Goal: Information Seeking & Learning: Check status

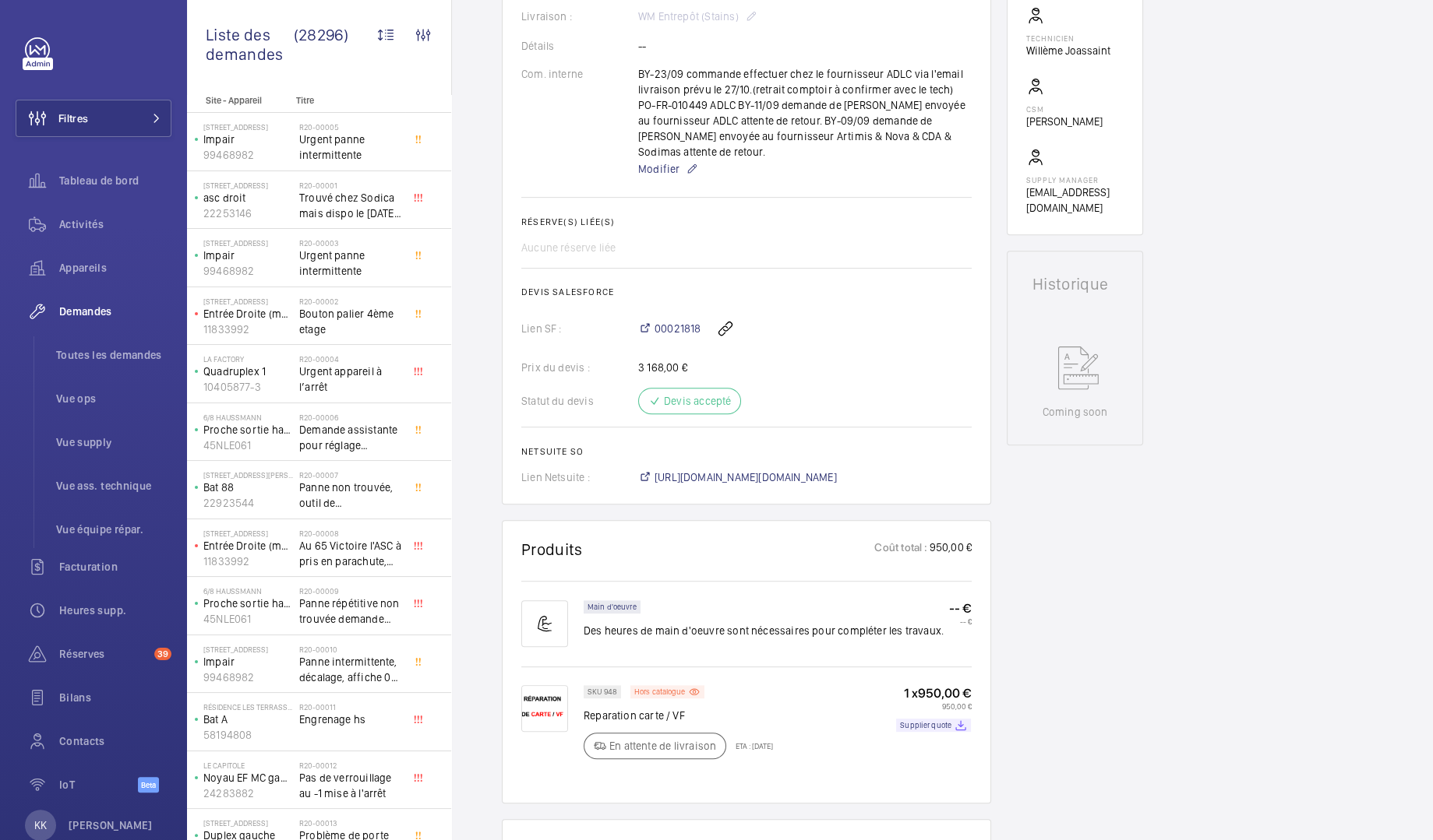
scroll to position [628, 0]
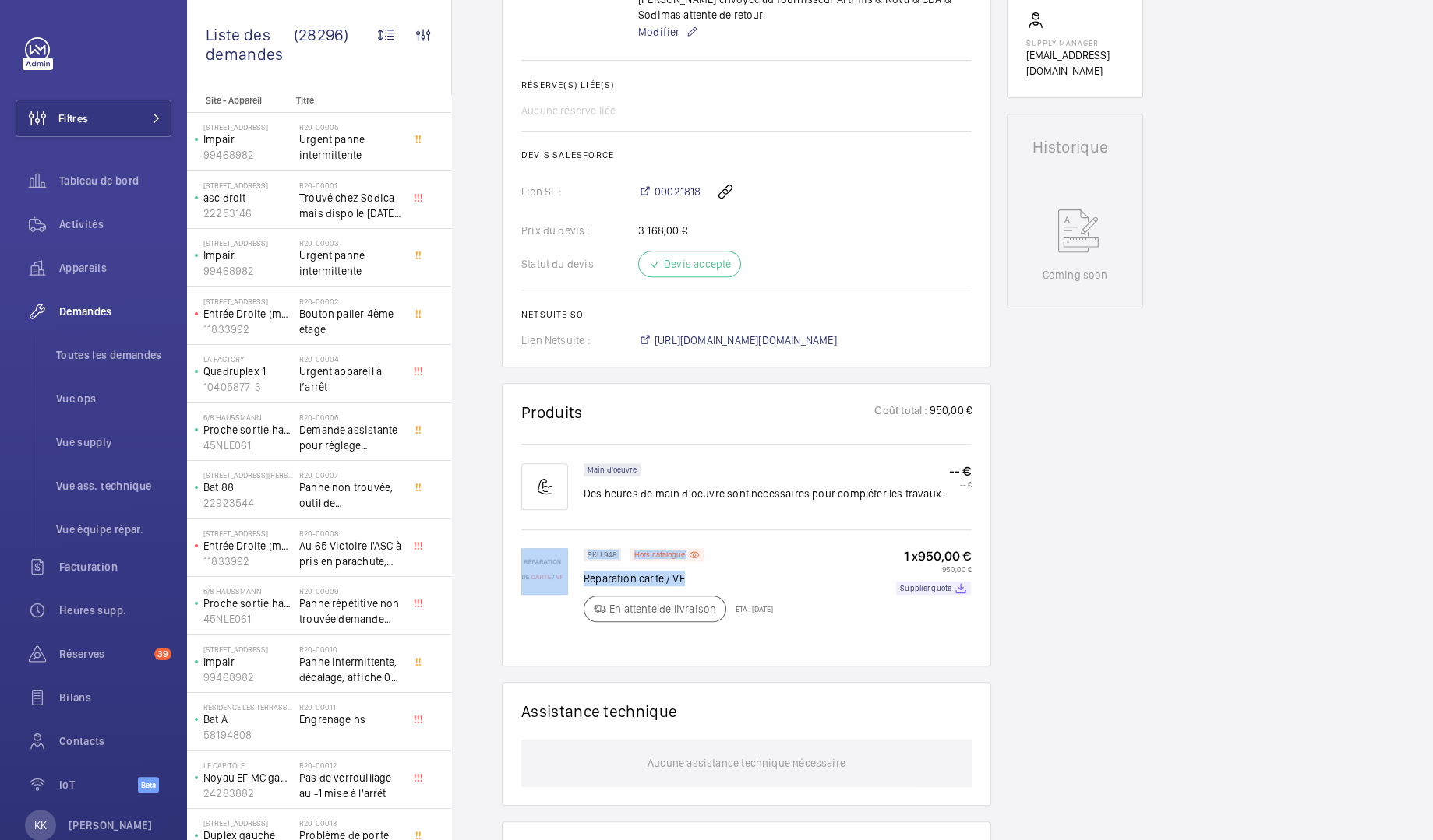
drag, startPoint x: 582, startPoint y: 540, endPoint x: 726, endPoint y: 562, distance: 145.7
click at [726, 562] on div "SKU 948 Hors catalogue Reparation carte / VF En attente de livraison ETA : 27 o…" at bounding box center [746, 598] width 450 height 99
click at [726, 571] on p "Reparation carte / VF" at bounding box center [678, 579] width 190 height 16
click at [725, 571] on p "Reparation carte / VF" at bounding box center [678, 579] width 190 height 16
click at [938, 586] on p "Supplier quote" at bounding box center [925, 588] width 51 height 6
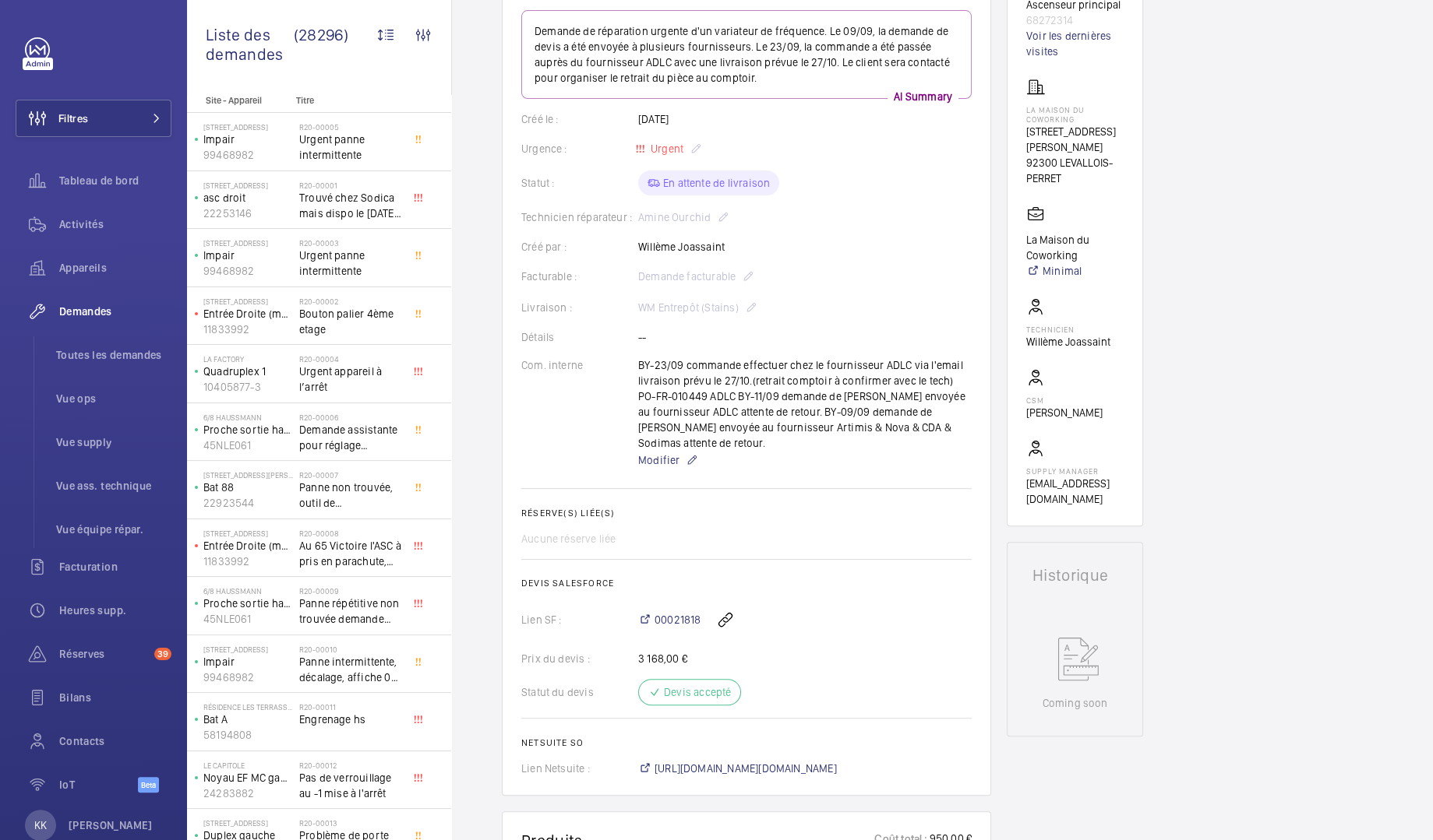
scroll to position [0, 0]
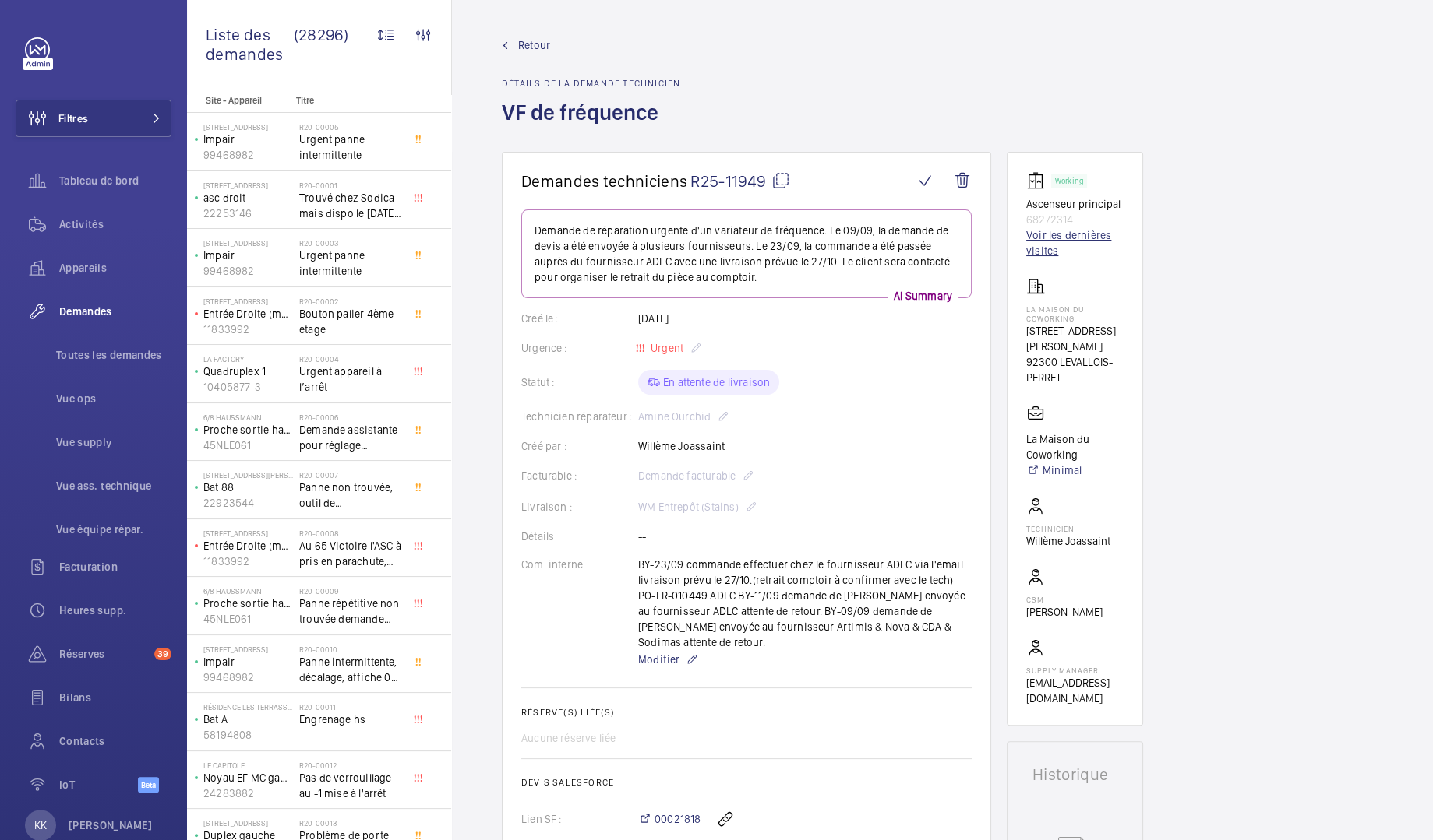
click at [1044, 238] on link "Voir les dernières visites" at bounding box center [1075, 243] width 98 height 31
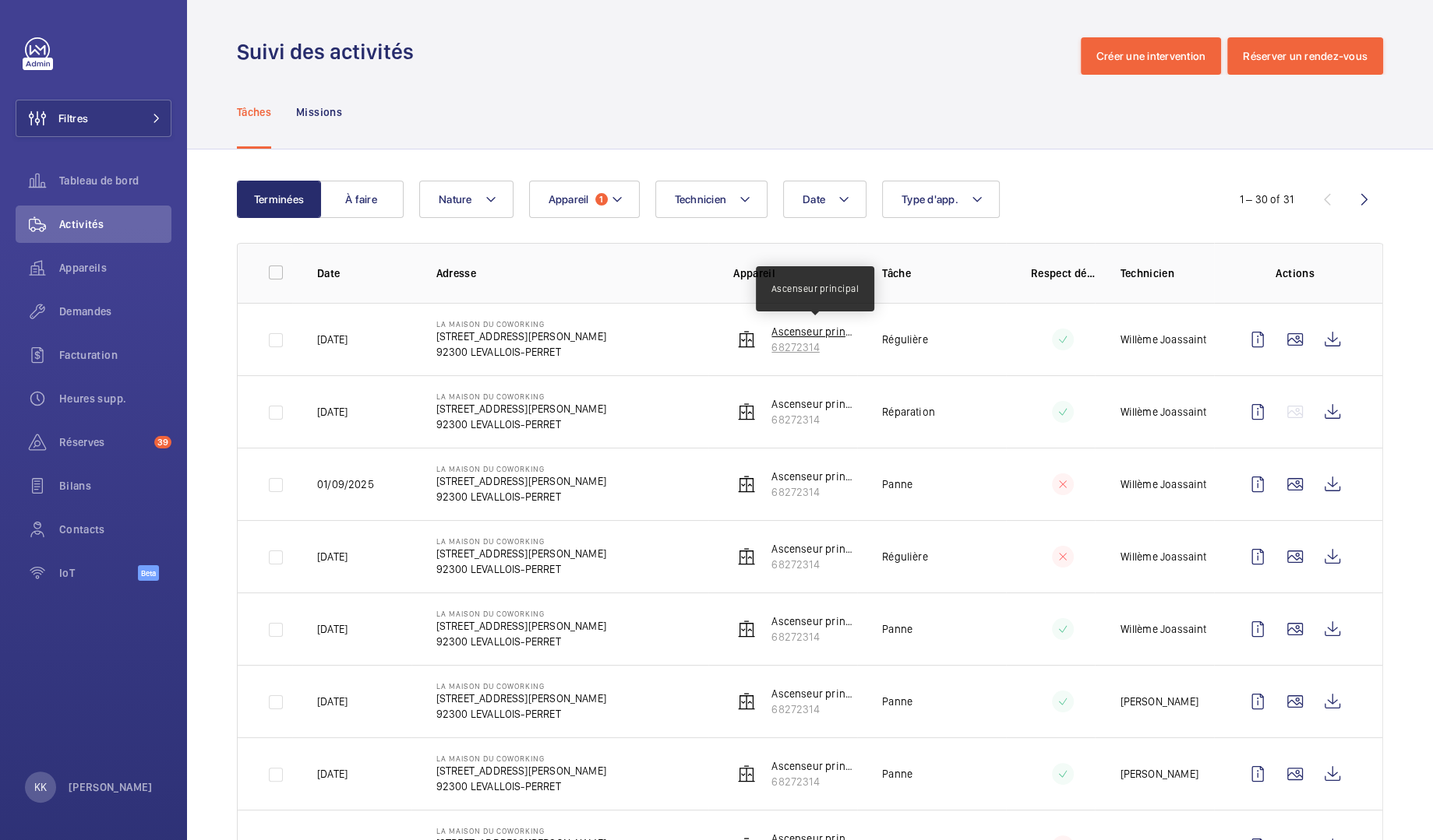
click at [774, 336] on p "Ascenseur principal" at bounding box center [814, 332] width 86 height 16
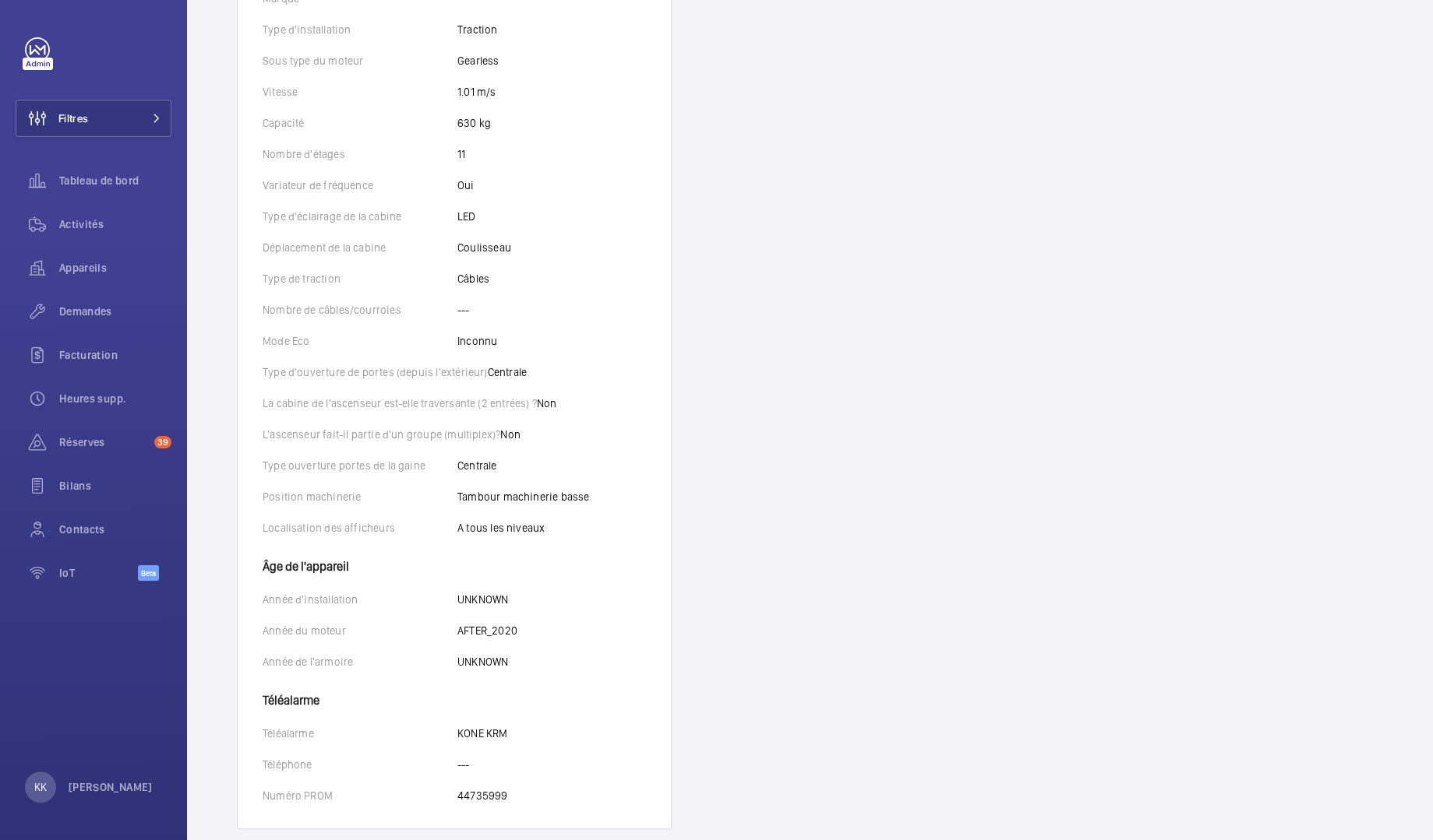
scroll to position [592, 0]
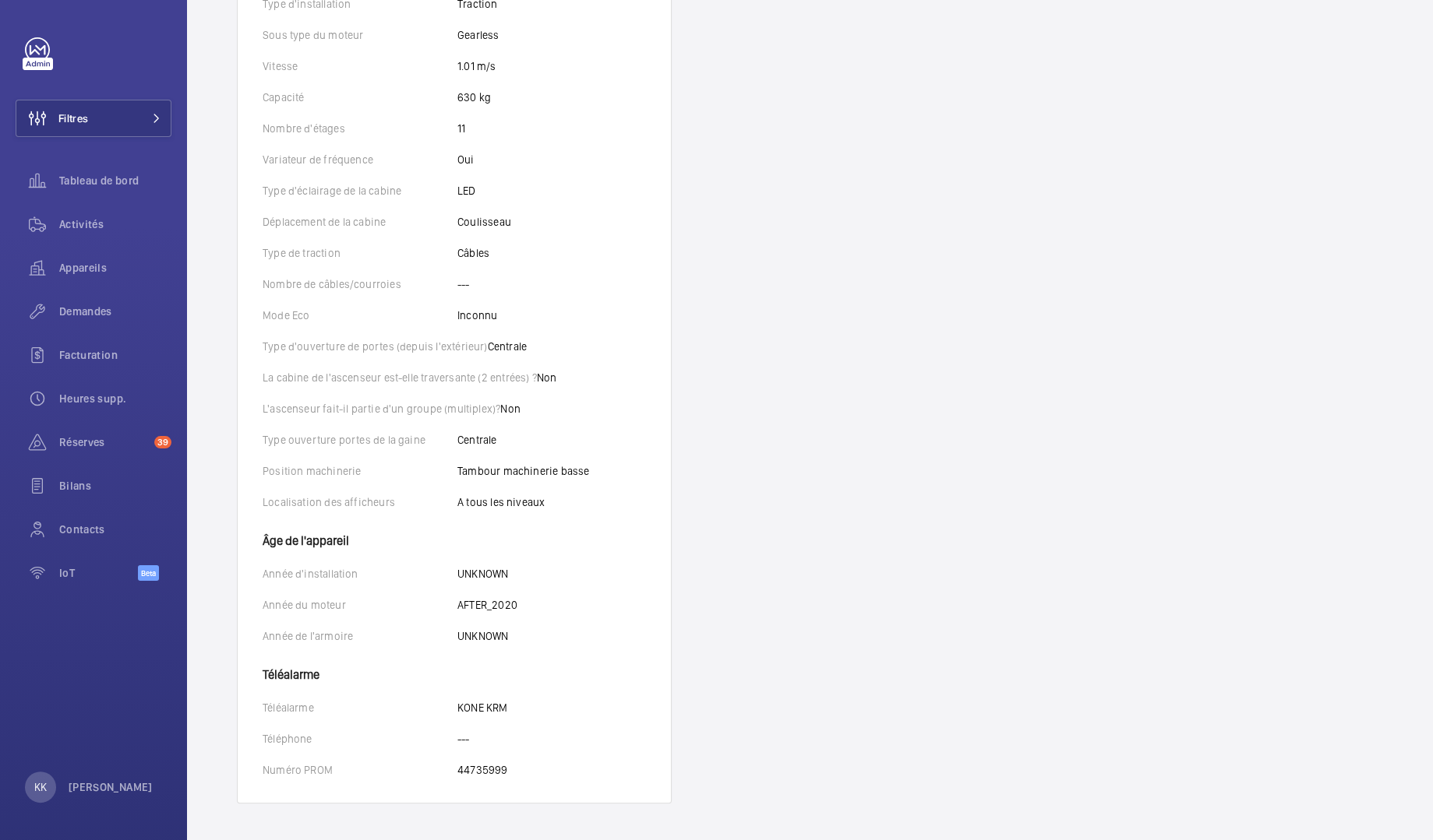
click at [501, 717] on wm-front-card-body "Identifiants Nom Ascenseur principal Numéro 68272314 Numéro de série --- Caract…" at bounding box center [454, 286] width 434 height 1034
drag, startPoint x: 534, startPoint y: 636, endPoint x: 526, endPoint y: 655, distance: 20.6
click at [526, 655] on wm-front-card-body "Identifiants Nom Ascenseur principal Numéro 68272314 Numéro de série --- Caract…" at bounding box center [454, 286] width 434 height 1034
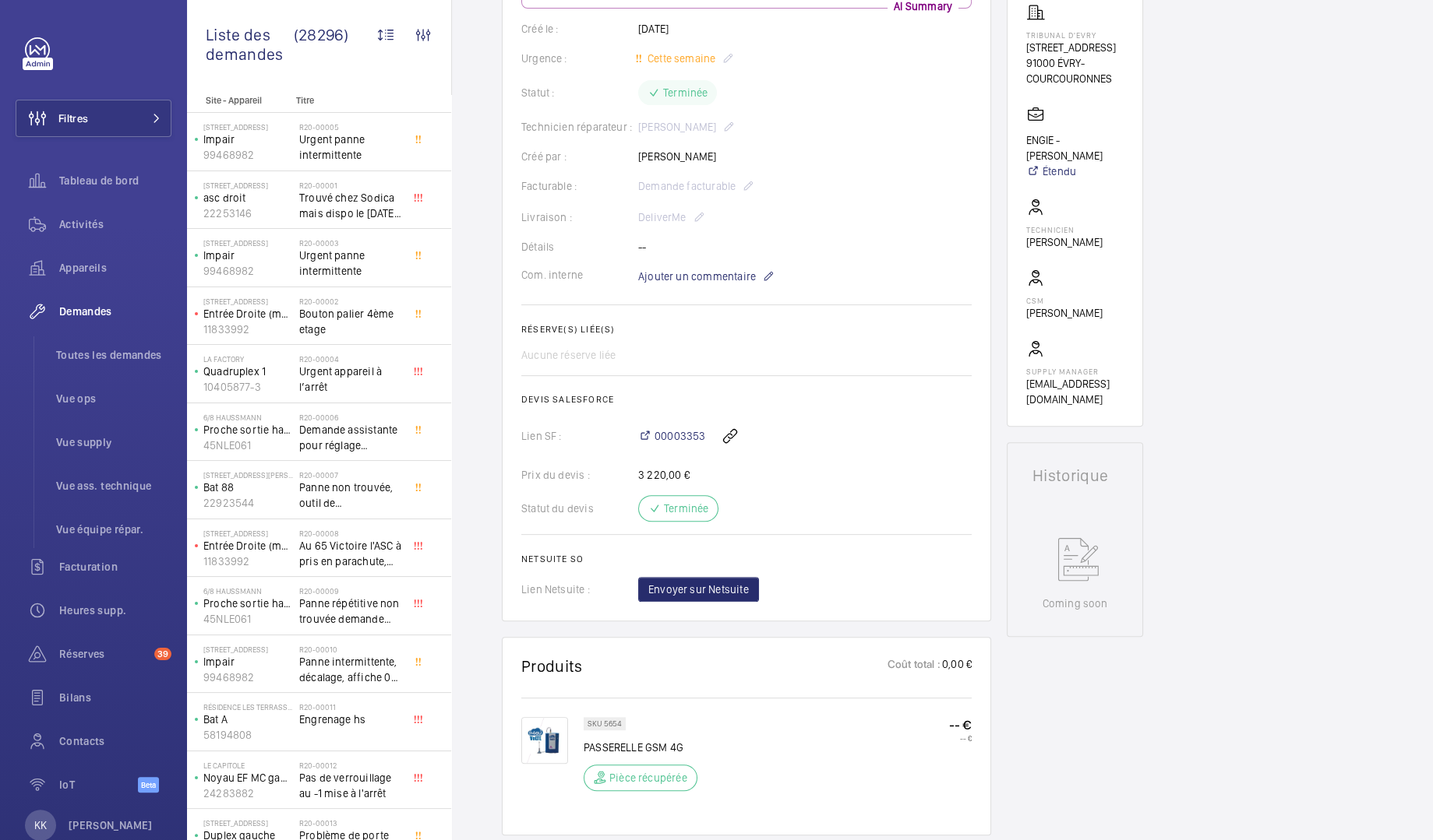
scroll to position [849, 0]
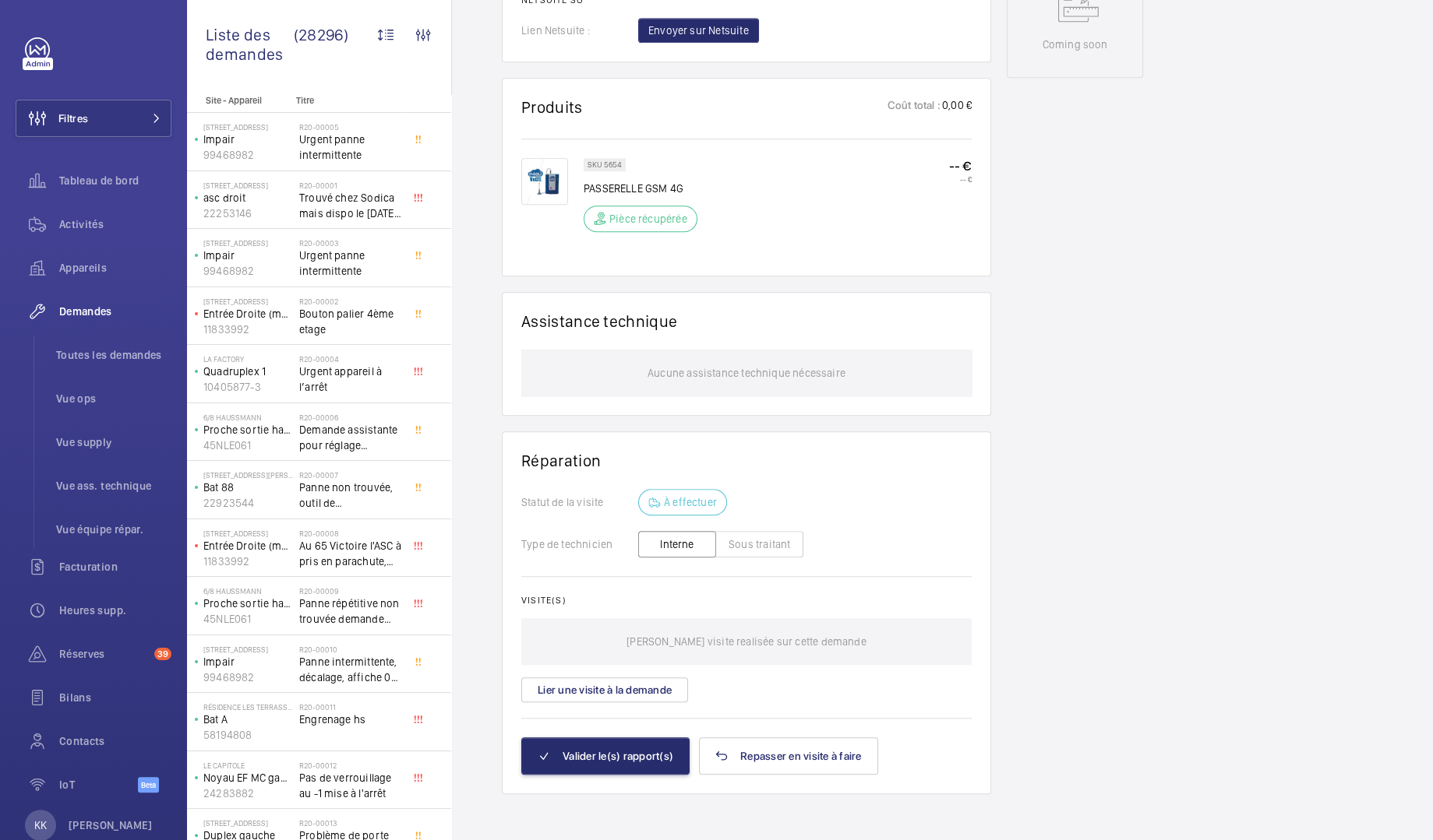
click at [974, 668] on wm-front-card "Réparation Statut de la visite À effectuer Type de technicien Interne Sous trai…" at bounding box center [747, 613] width 489 height 363
click at [1051, 524] on div "Working Simplex tribunal - 9 Rue des Mazieres 86884761 Voir les dernières visit…" at bounding box center [1074, 49] width 136 height 1491
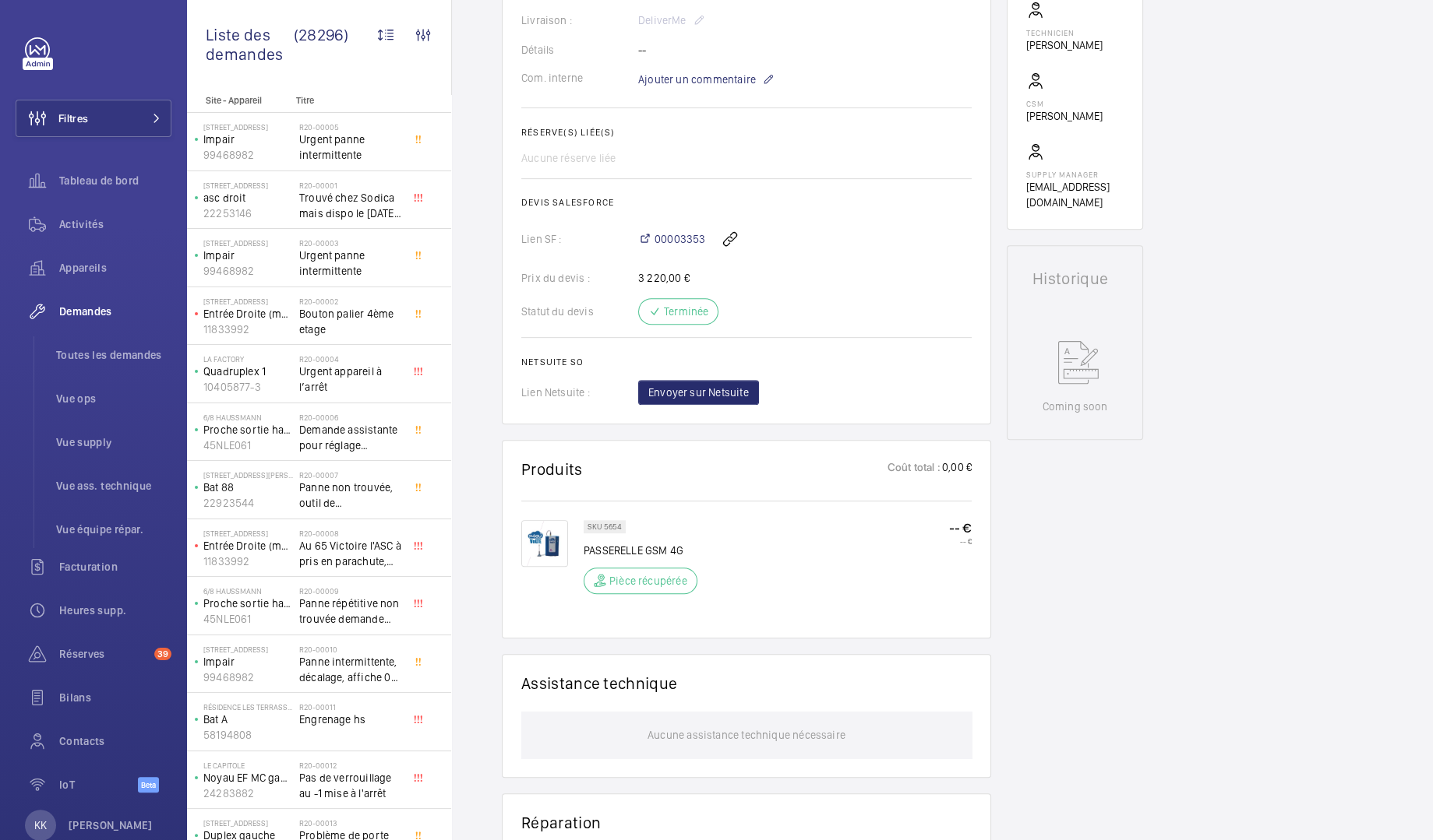
scroll to position [0, 0]
